Goal: Task Accomplishment & Management: Complete application form

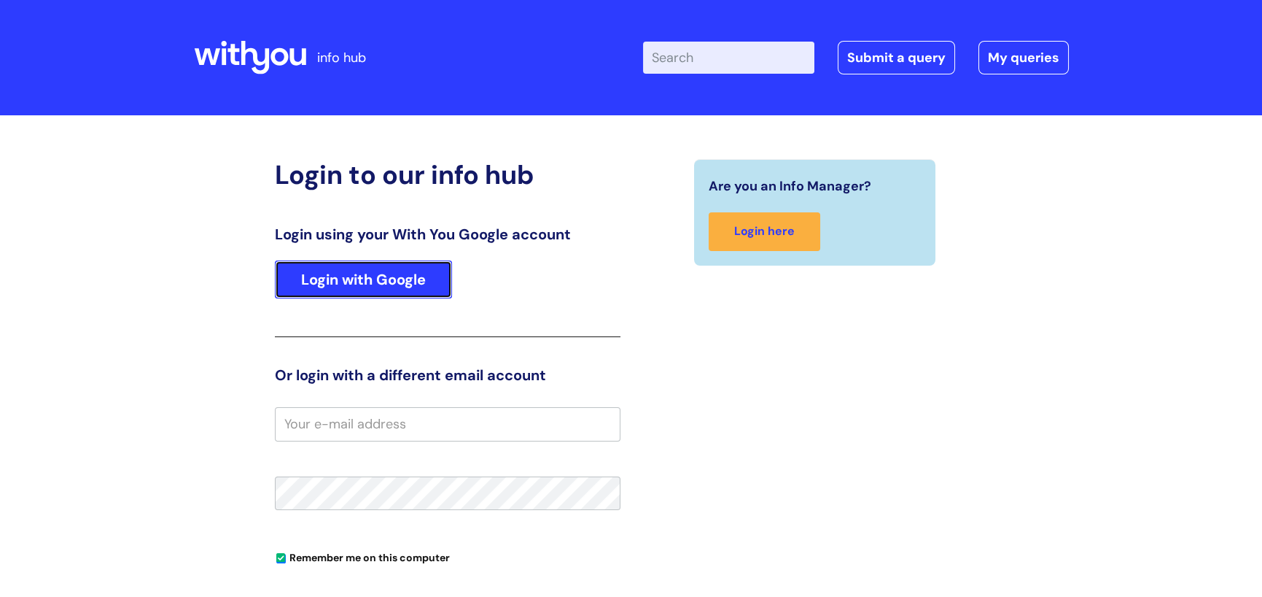
click at [364, 281] on link "Login with Google" at bounding box center [363, 279] width 177 height 38
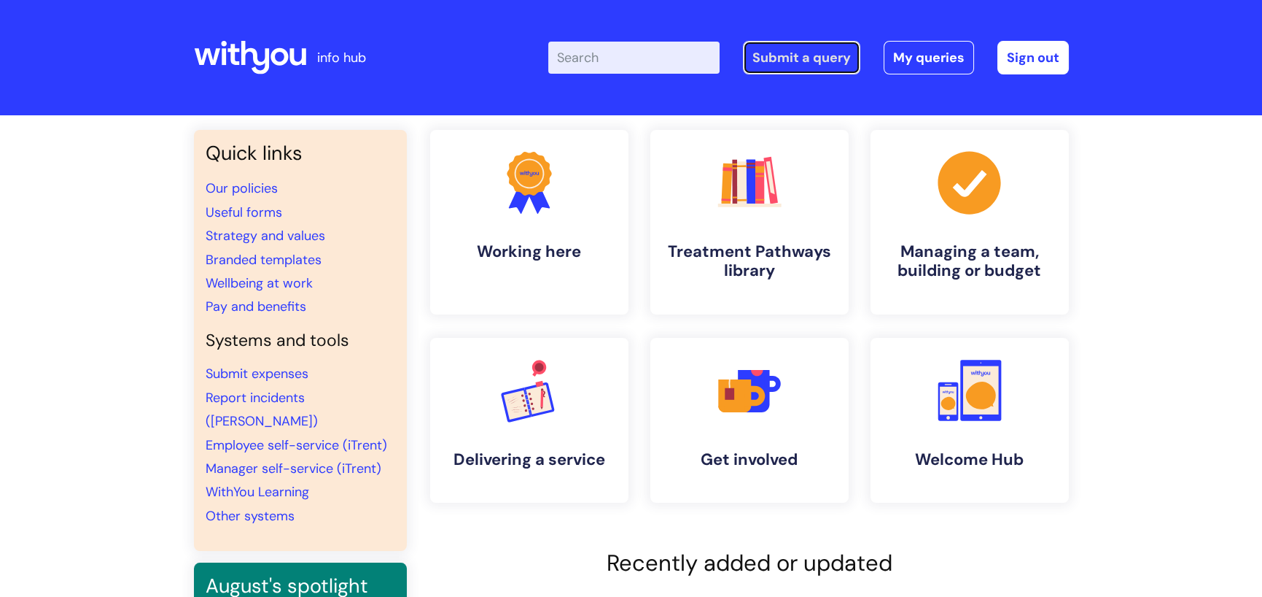
click at [792, 55] on link "Submit a query" at bounding box center [801, 58] width 117 height 34
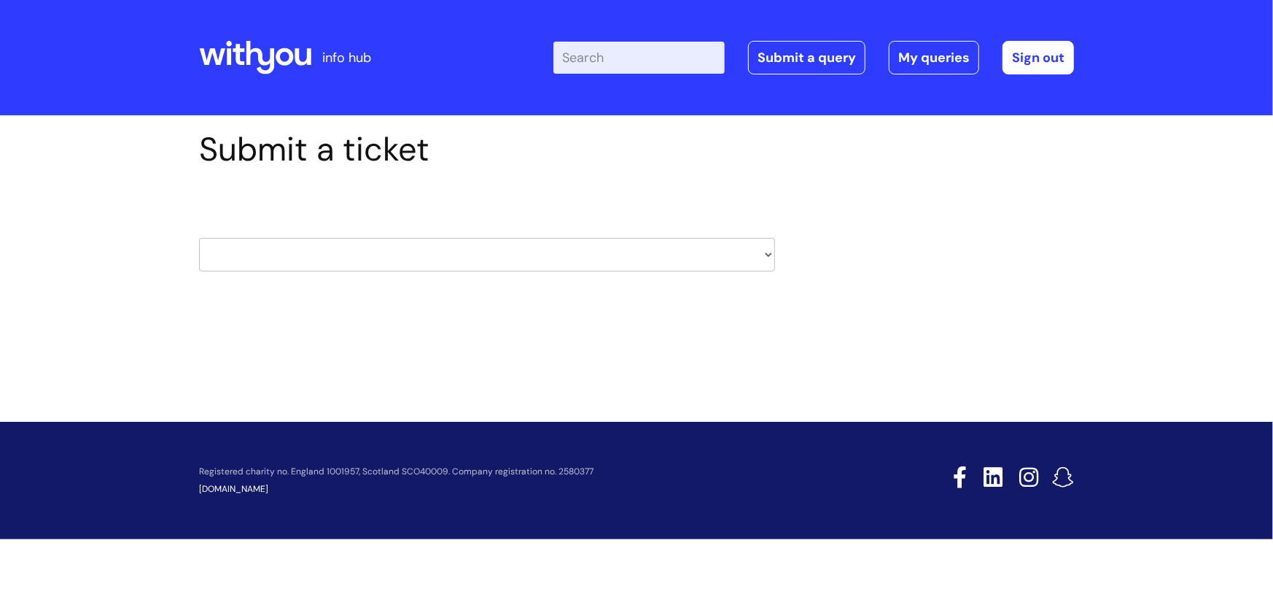
click at [771, 250] on select "HR / People IT and Support Clinical Drug Alerts Finance Accounts Data Support T…" at bounding box center [487, 255] width 576 height 34
select select "it_and_support"
click at [199, 238] on select "HR / People IT and Support Clinical Drug Alerts Finance Accounts Data Support T…" at bounding box center [487, 255] width 576 height 34
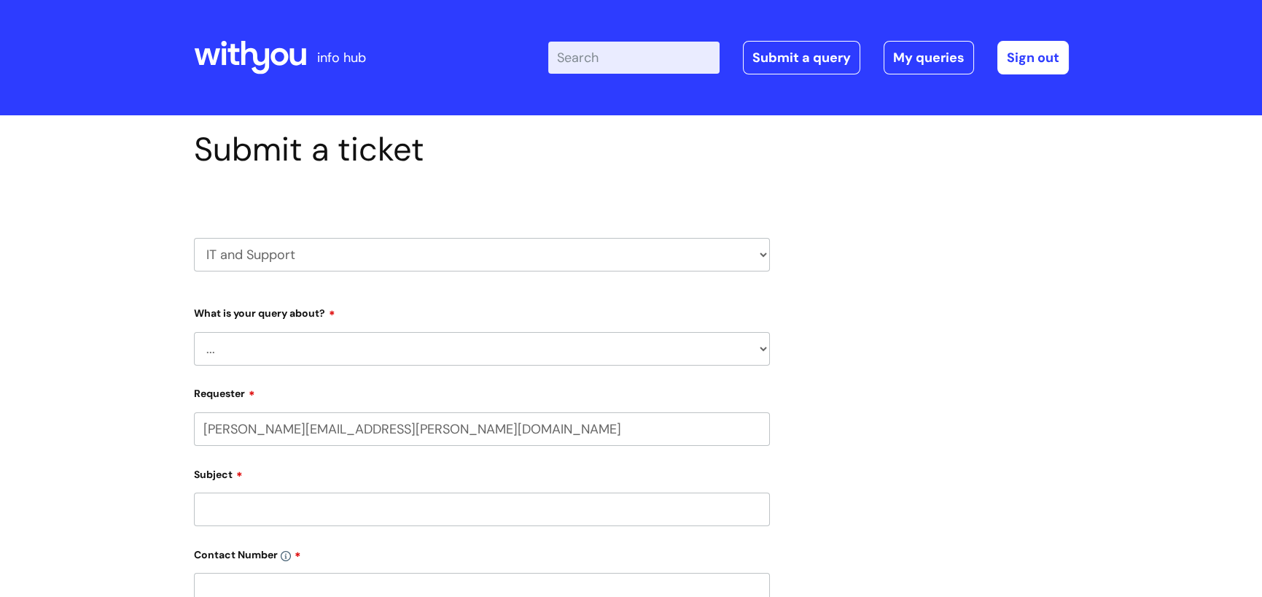
select select "80004286536"
click at [761, 351] on select "... Mobile Phone Reset & MFA Accounts, Starters and Leavers IT Hardware issue I…" at bounding box center [482, 349] width 576 height 34
select select "Something Else"
click at [194, 332] on select "... Mobile Phone Reset & MFA Accounts, Starters and Leavers IT Hardware issue I…" at bounding box center [482, 349] width 576 height 34
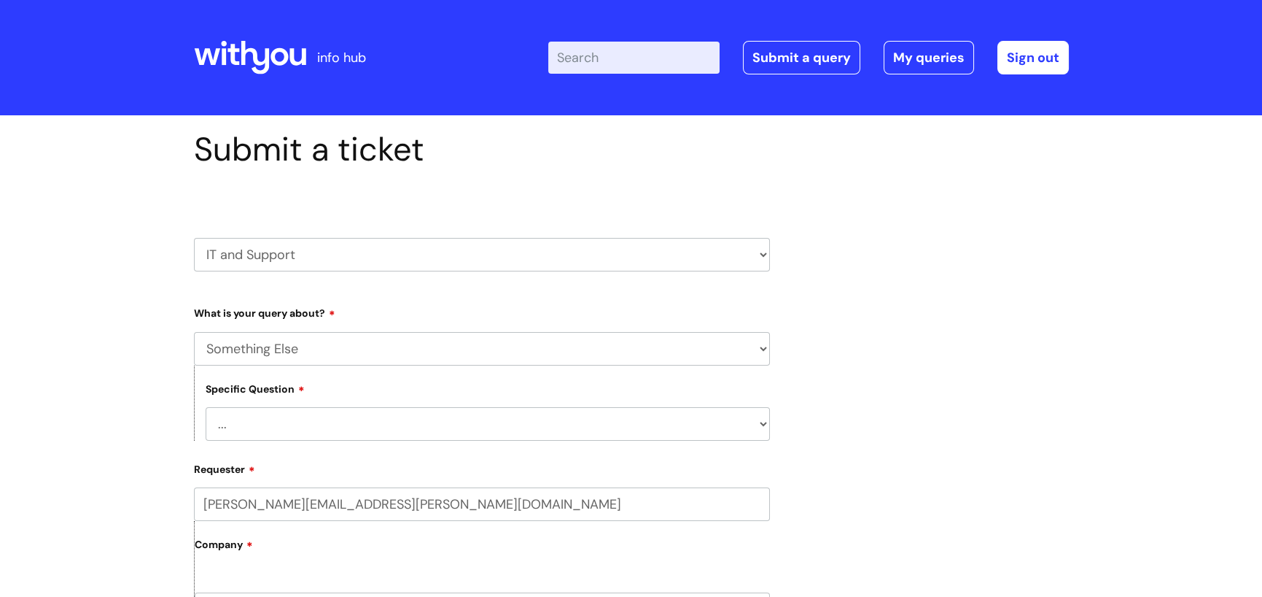
click at [371, 430] on select "... My problem is not listed" at bounding box center [488, 424] width 564 height 34
click at [379, 423] on select "... My problem is not listed" at bounding box center [488, 424] width 564 height 34
click at [763, 422] on select "... My problem is not listed" at bounding box center [488, 424] width 564 height 34
click at [762, 422] on select "... My problem is not listed" at bounding box center [488, 424] width 564 height 34
click at [214, 417] on select "... My problem is not listed" at bounding box center [488, 424] width 564 height 34
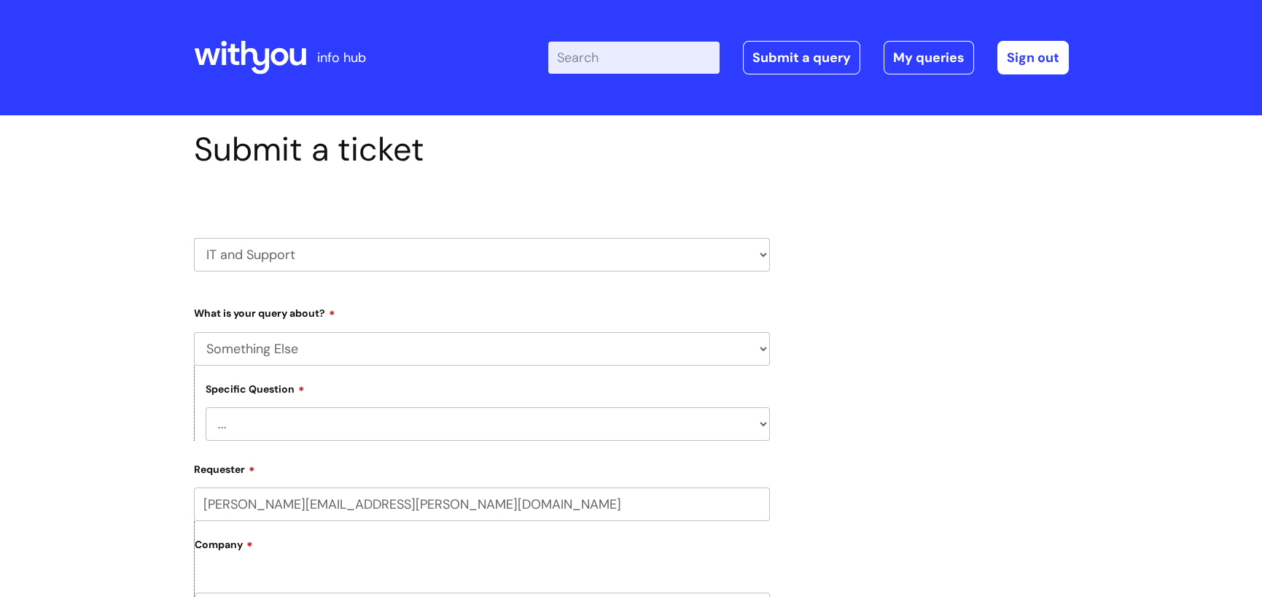
select select "My problem is not listed"
click at [206, 407] on select "... My problem is not listed" at bounding box center [488, 424] width 564 height 34
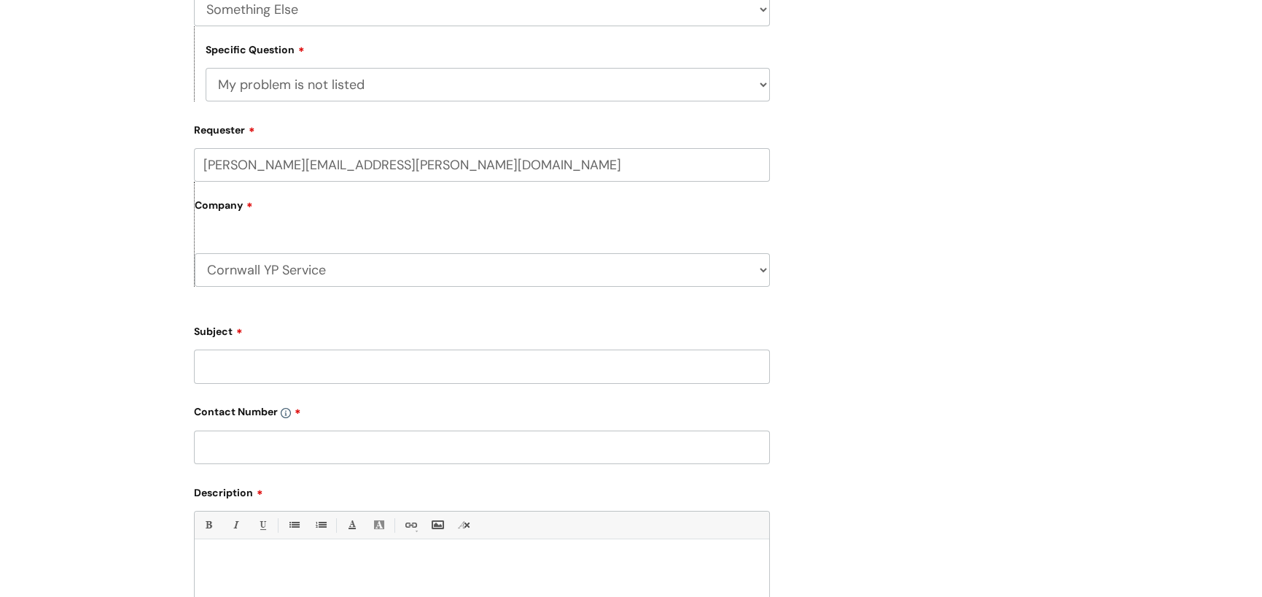
scroll to position [365, 0]
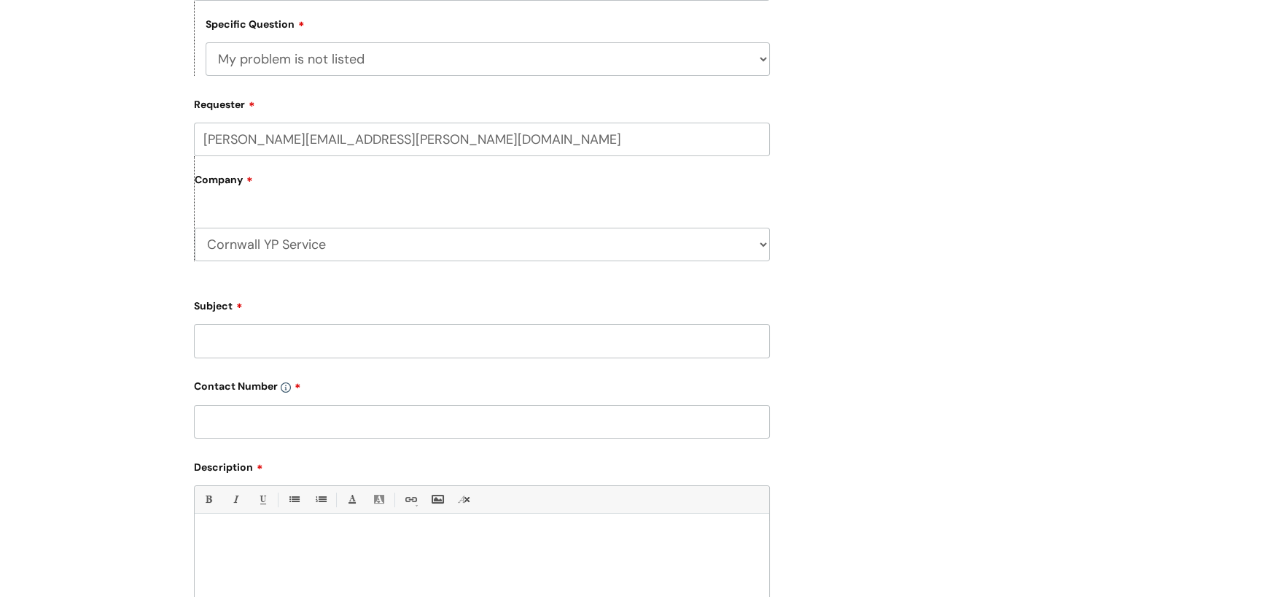
click at [598, 341] on input "Subject" at bounding box center [482, 341] width 576 height 34
type input "Laptop for [PERSON_NAME] Cornwall YP service"
click at [405, 422] on input "text" at bounding box center [482, 422] width 576 height 34
type input "07976209913"
click at [282, 542] on p at bounding box center [482, 538] width 553 height 13
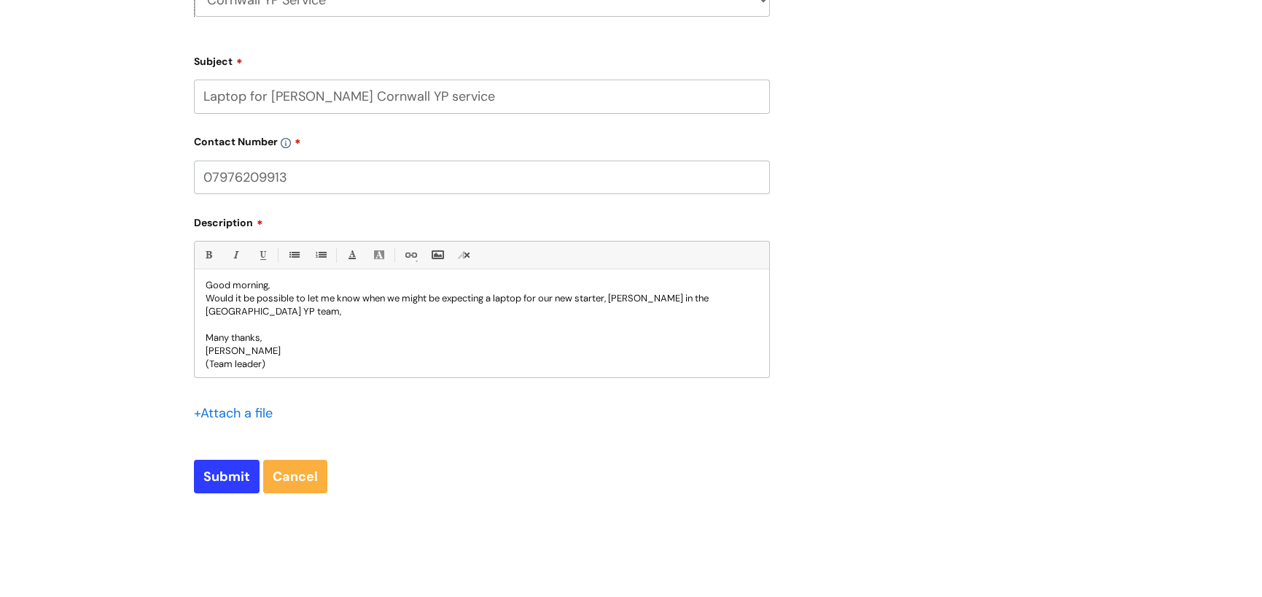
scroll to position [13, 0]
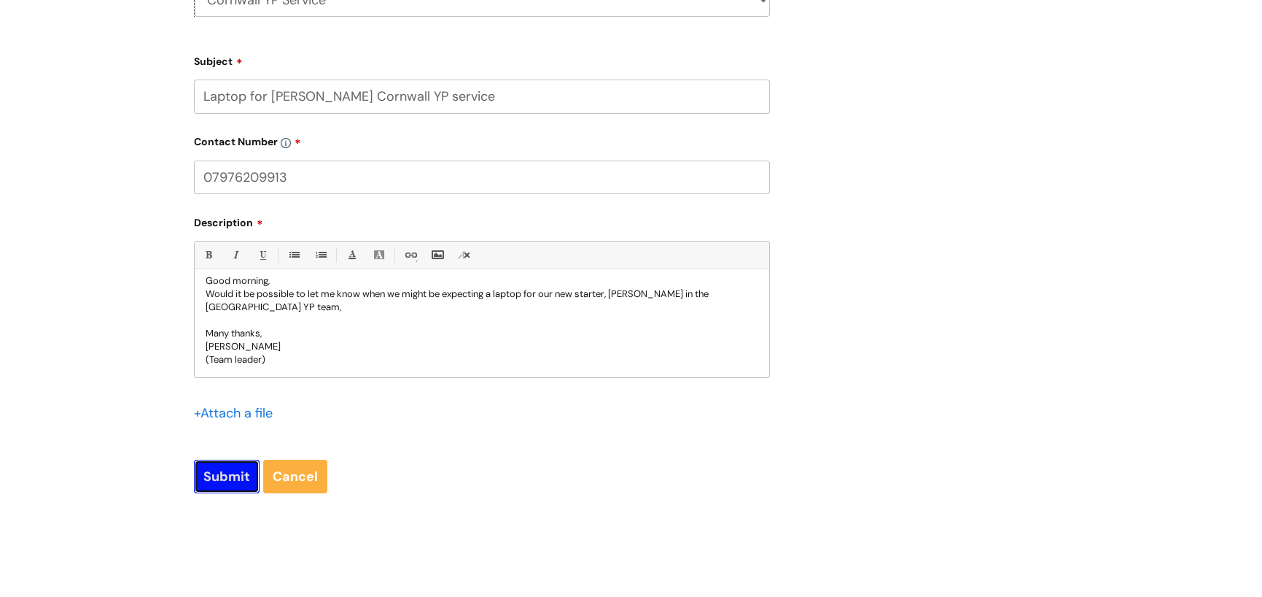
click at [219, 481] on input "Submit" at bounding box center [227, 476] width 66 height 34
type input "Please Wait..."
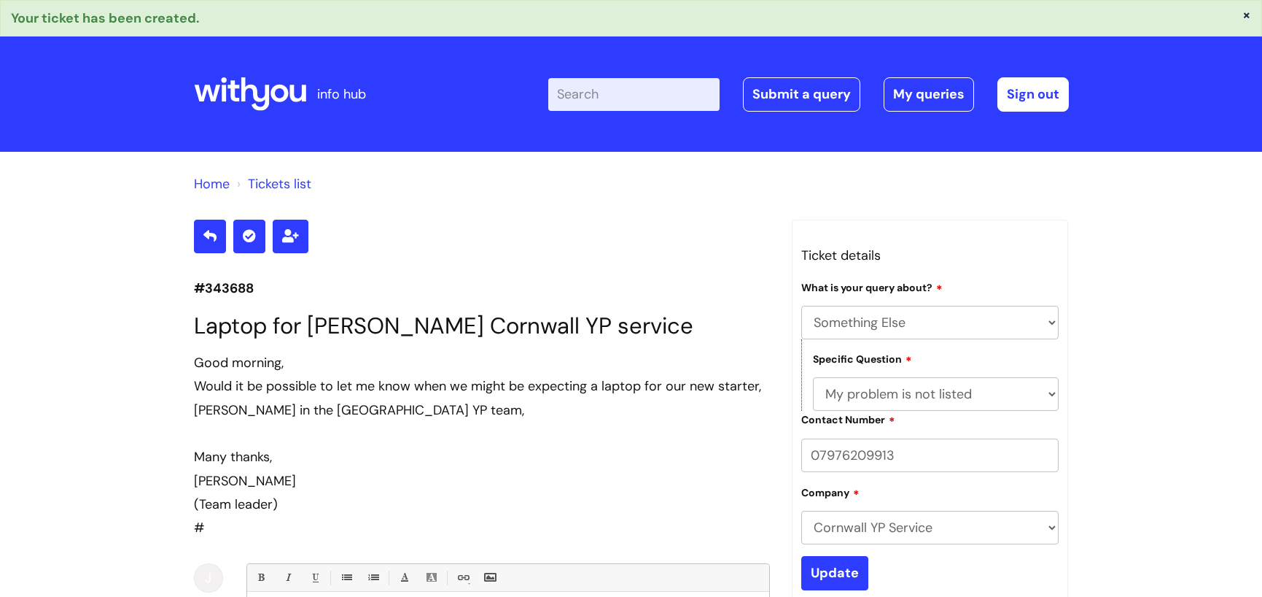
select select "Something Else"
select select "My problem is not listed"
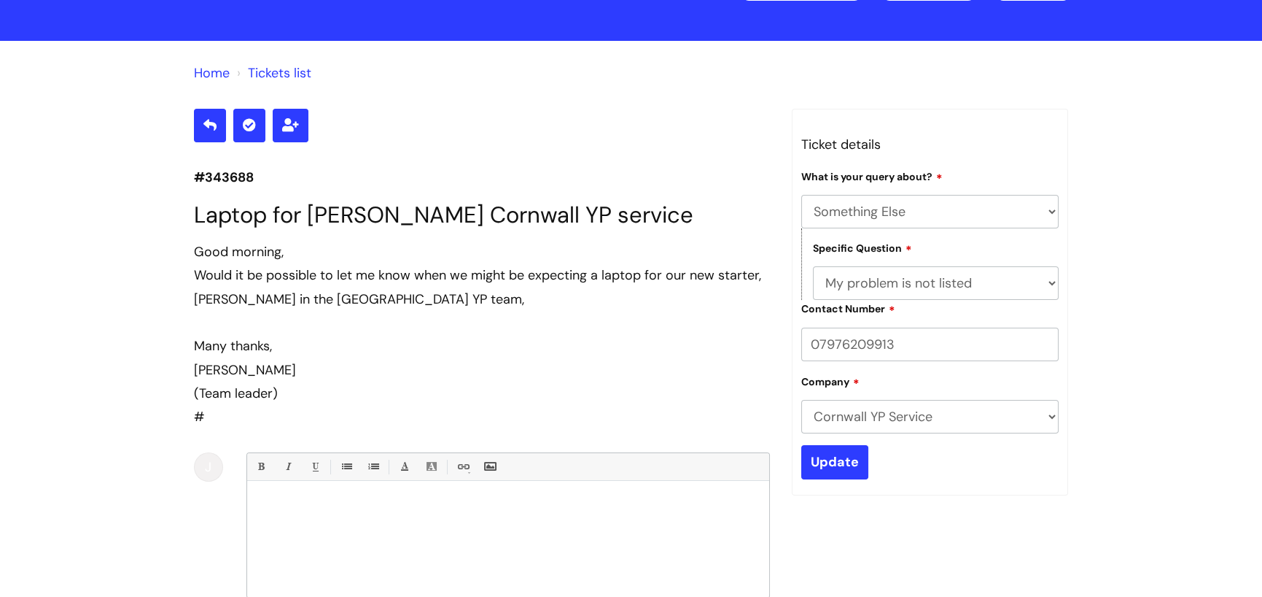
scroll to position [98, 0]
